Goal: Check status: Check status

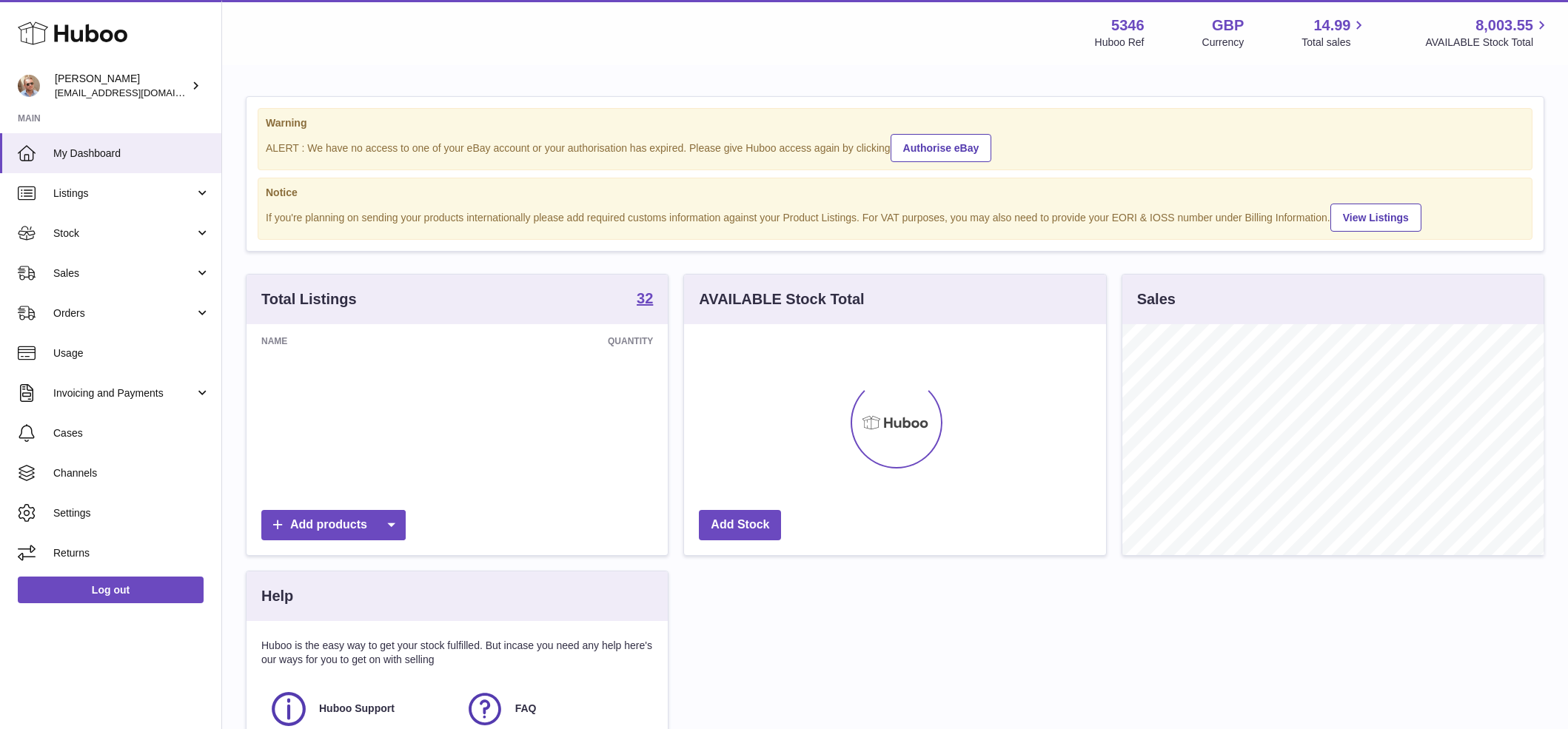
scroll to position [231, 421]
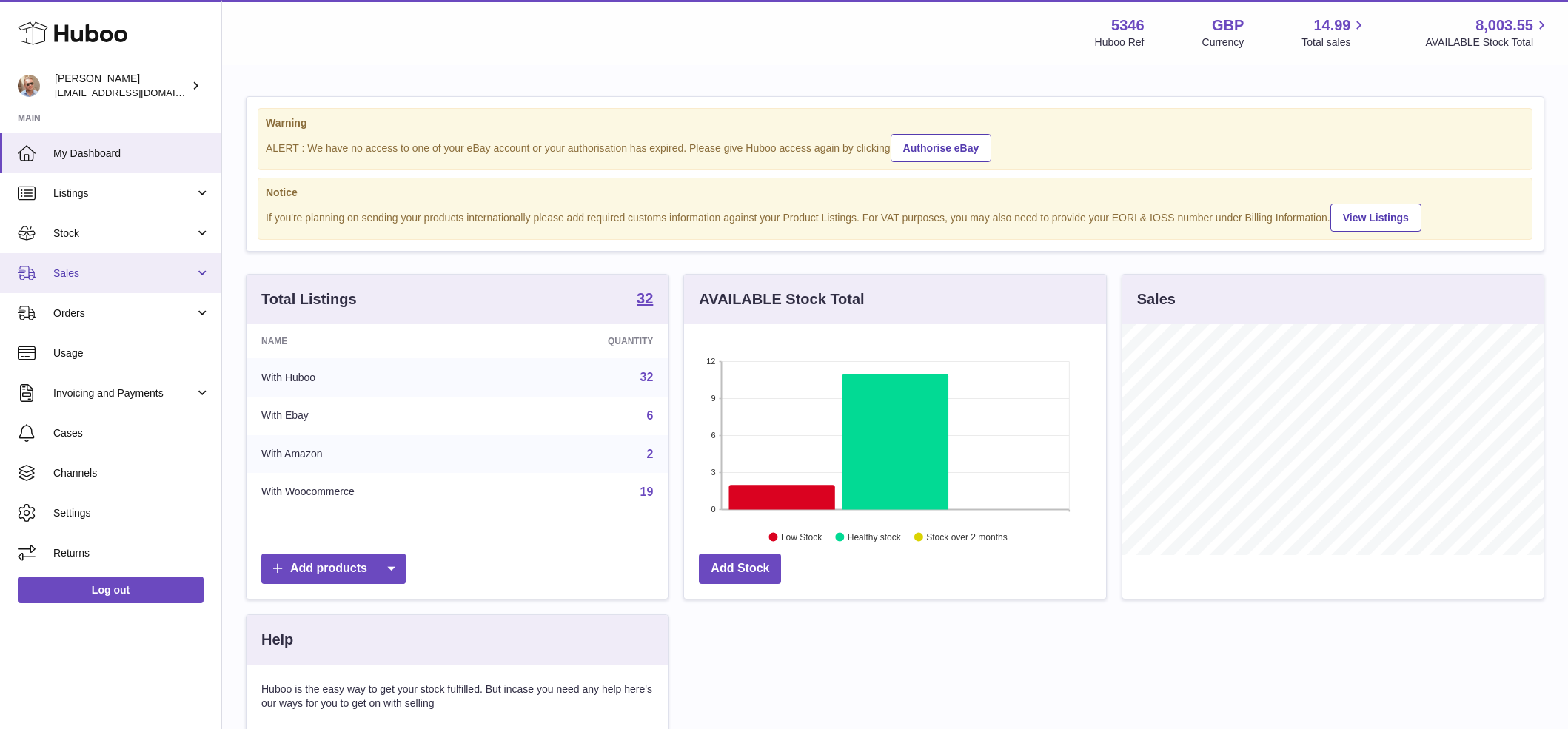
click at [112, 266] on span "Sales" at bounding box center [124, 273] width 142 height 14
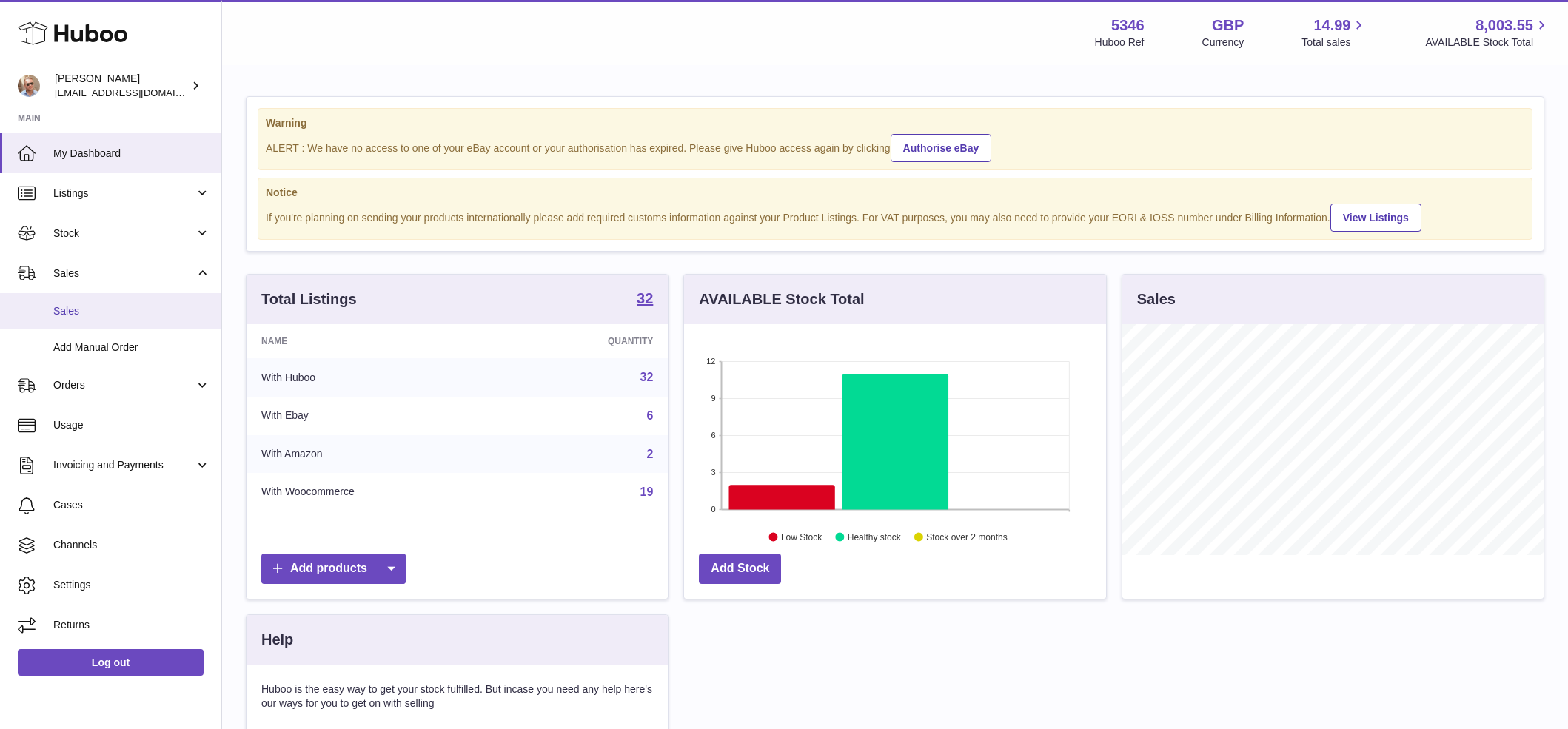
click at [93, 322] on link "Sales" at bounding box center [110, 311] width 222 height 36
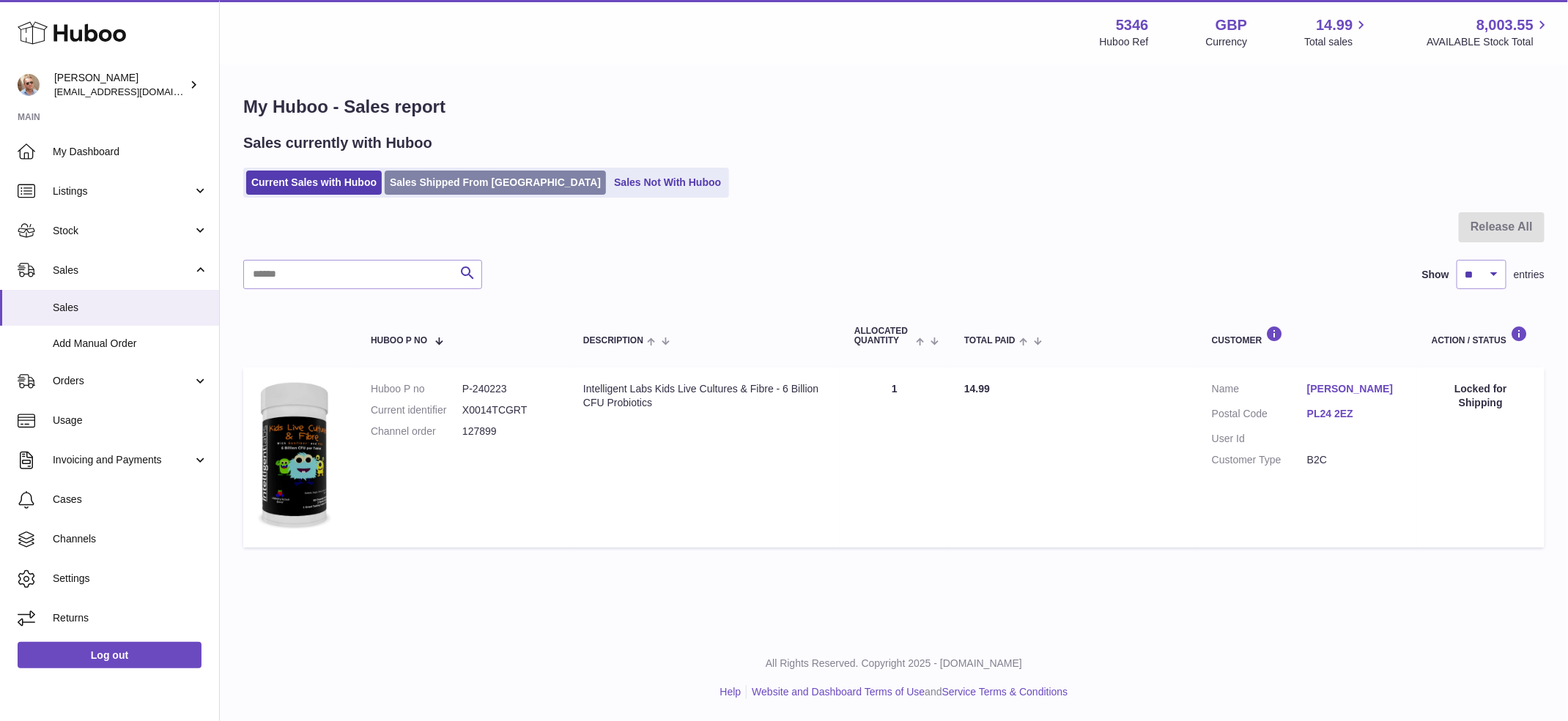
click at [459, 183] on link "Sales Shipped From [GEOGRAPHIC_DATA]" at bounding box center [494, 183] width 221 height 24
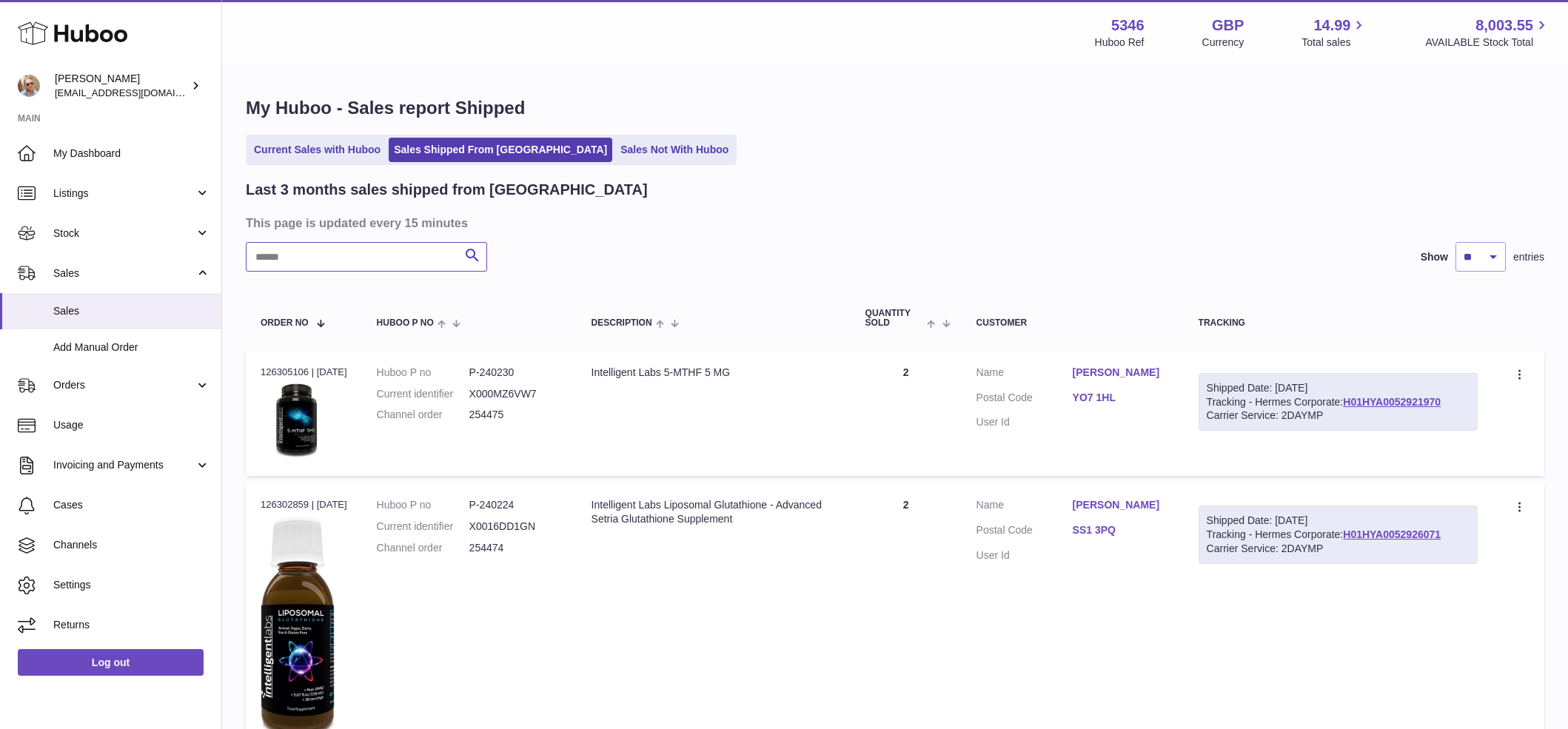
click at [372, 262] on input "text" at bounding box center [366, 256] width 242 height 30
paste input "**********"
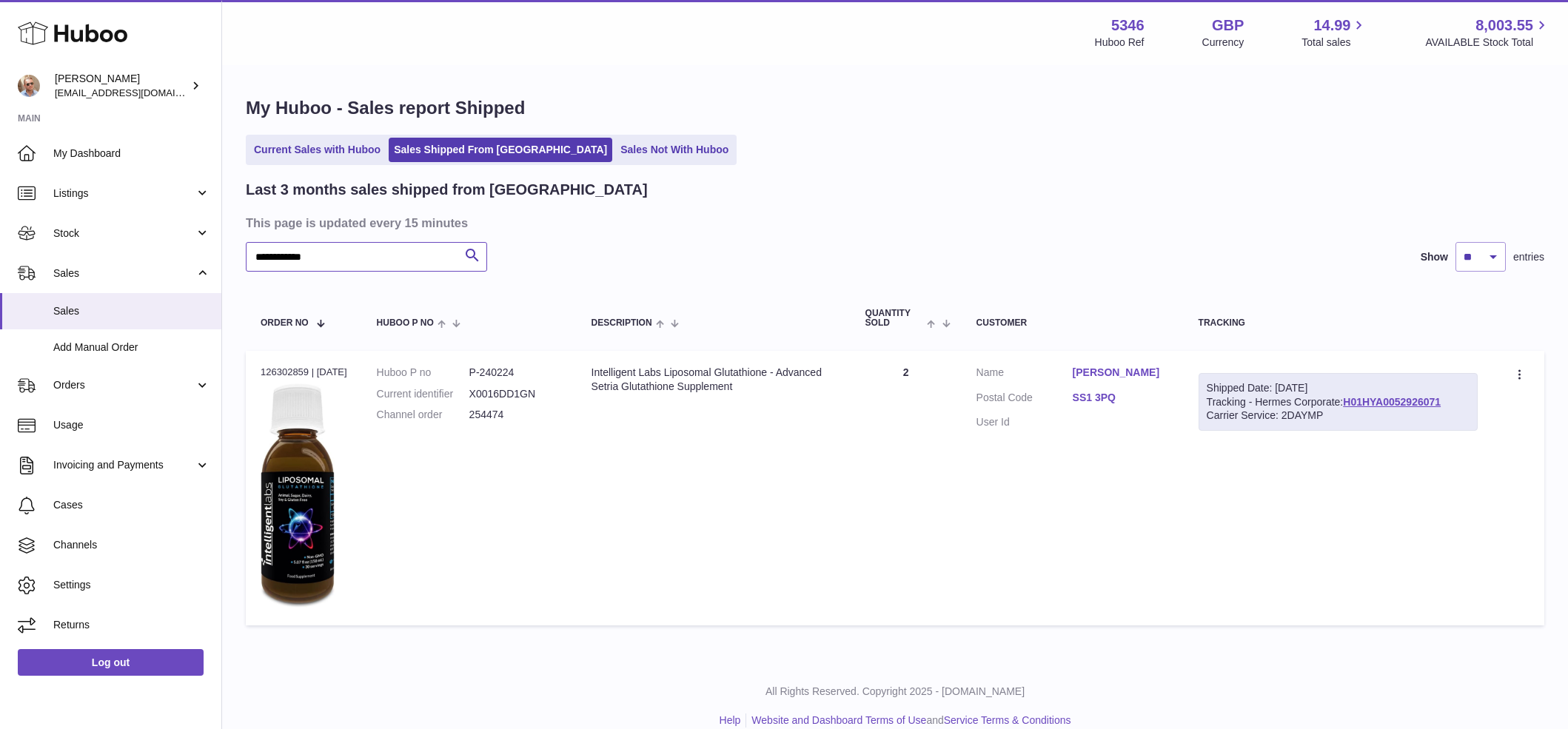
type input "**********"
drag, startPoint x: 1352, startPoint y: 423, endPoint x: 1206, endPoint y: 385, distance: 150.9
click at [1206, 385] on div "Shipped Date: 11th Oct 2025 Tracking - Hermes Corporate: H01HYA0052926071 Carri…" at bounding box center [1338, 402] width 279 height 58
copy div "Shipped Date: 11th Oct 2025 Tracking - Hermes Corporate: H01HYA0052926071 Carri…"
click at [1392, 398] on link "H01HYA0052926071" at bounding box center [1391, 402] width 98 height 11
